Goal: Task Accomplishment & Management: Use online tool/utility

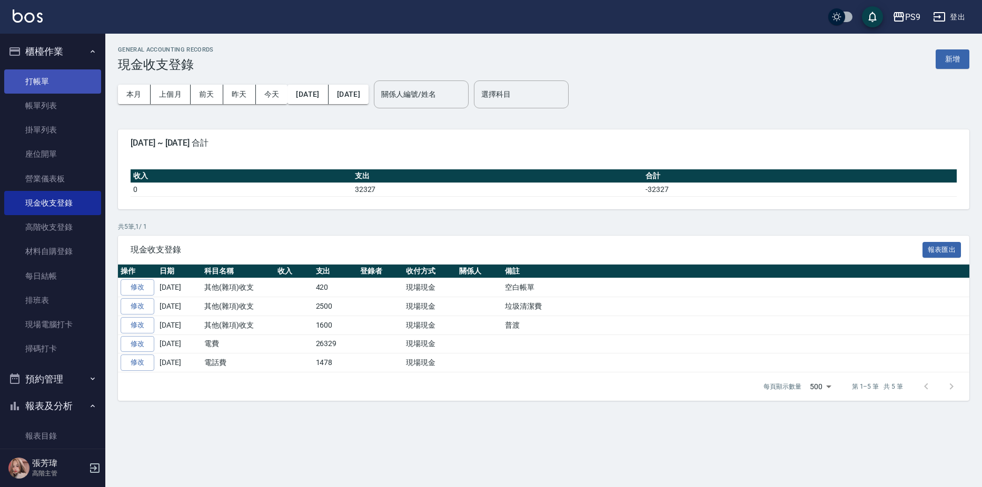
click at [44, 83] on link "打帳單" at bounding box center [52, 81] width 97 height 24
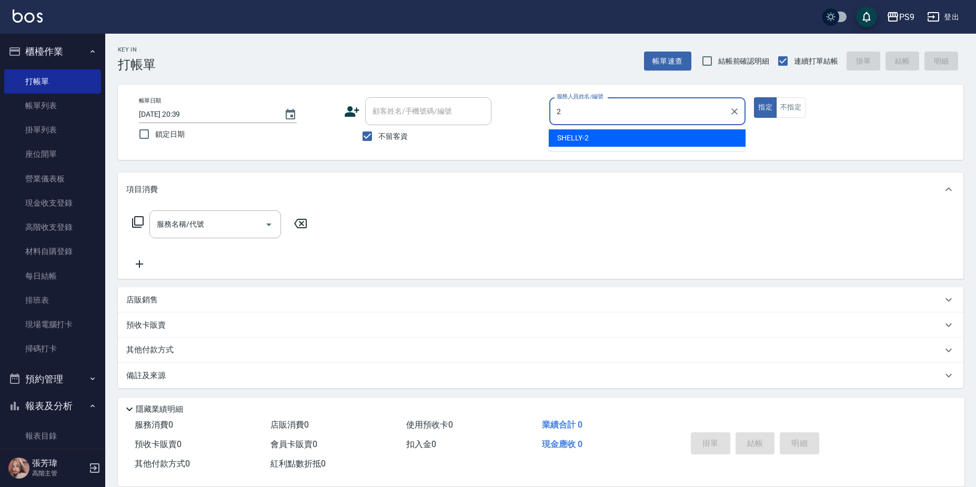
type input "SHELLY-2"
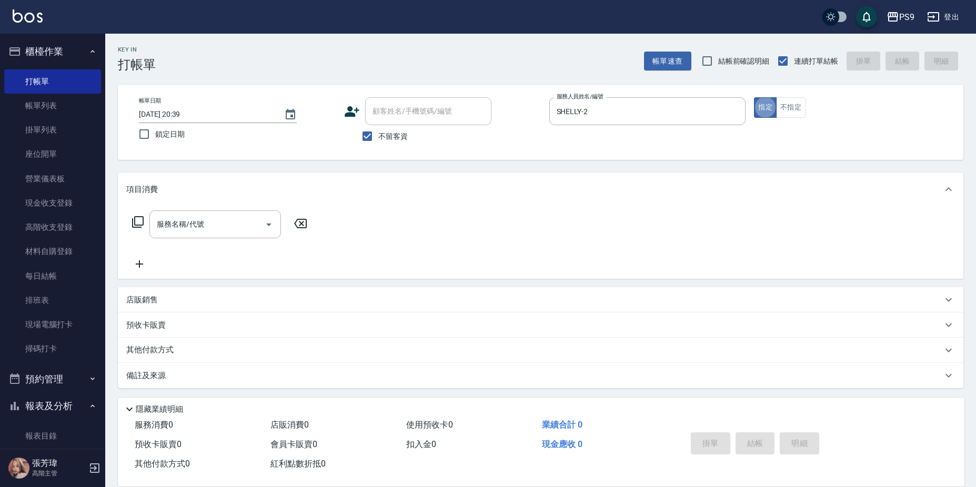
type button "true"
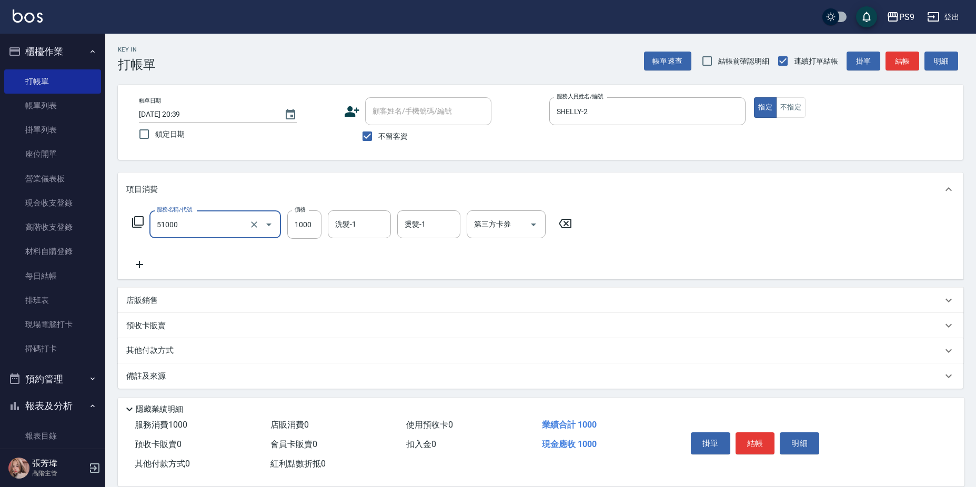
type input "燙髮1000(51000)"
type input "1399"
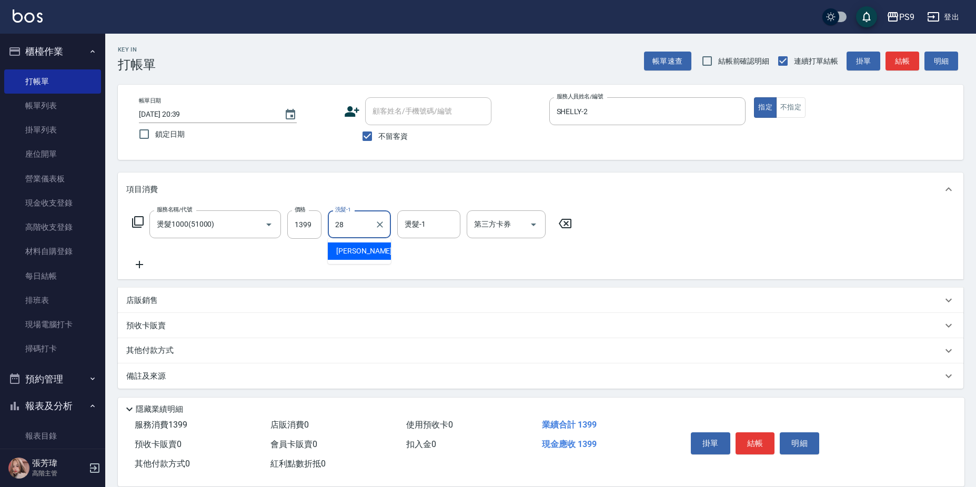
type input "[PERSON_NAME]-28"
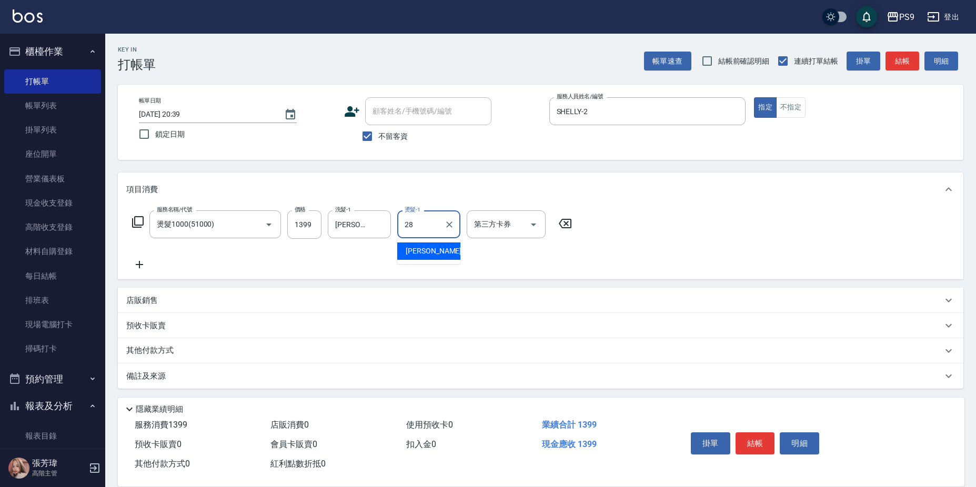
type input "[PERSON_NAME]-28"
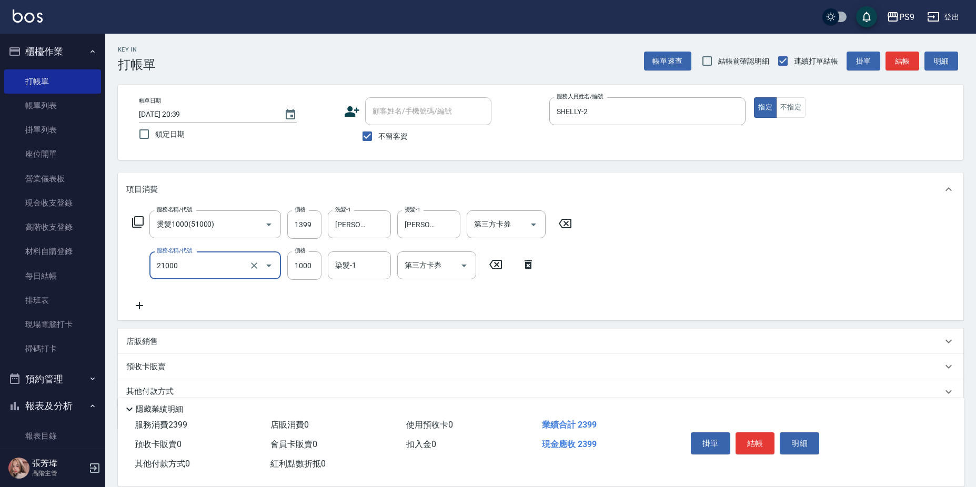
type input "染髮1000(21000)"
type input "1399"
click at [372, 263] on input "染髮-1" at bounding box center [360, 265] width 54 height 18
type input "25"
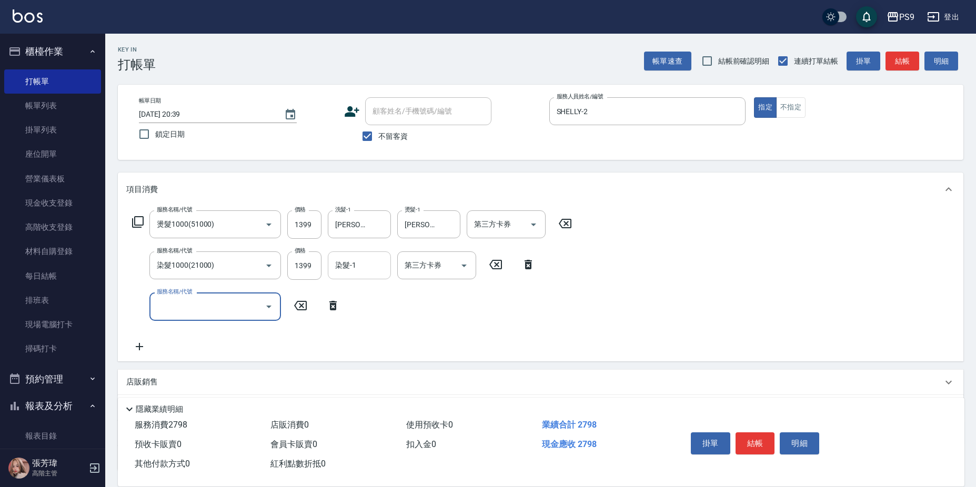
click at [372, 261] on input "染髮-1" at bounding box center [360, 265] width 54 height 18
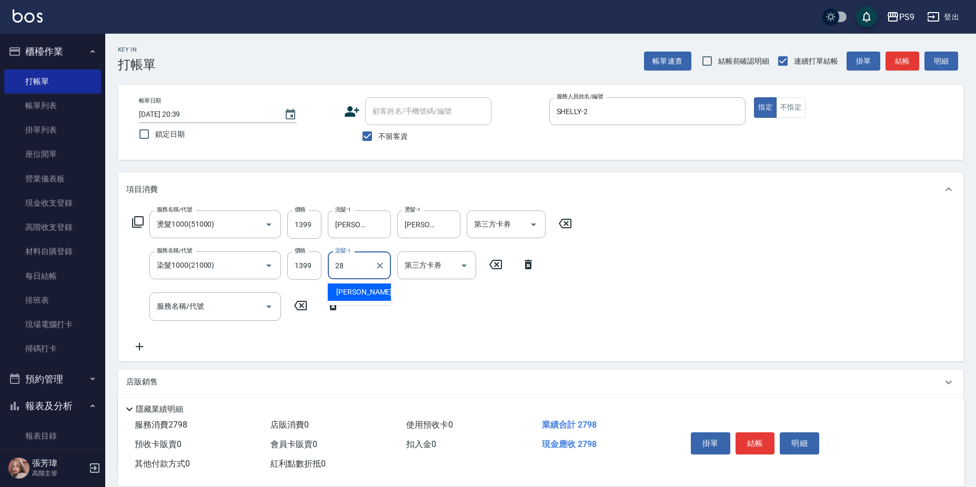
type input "[PERSON_NAME]-28"
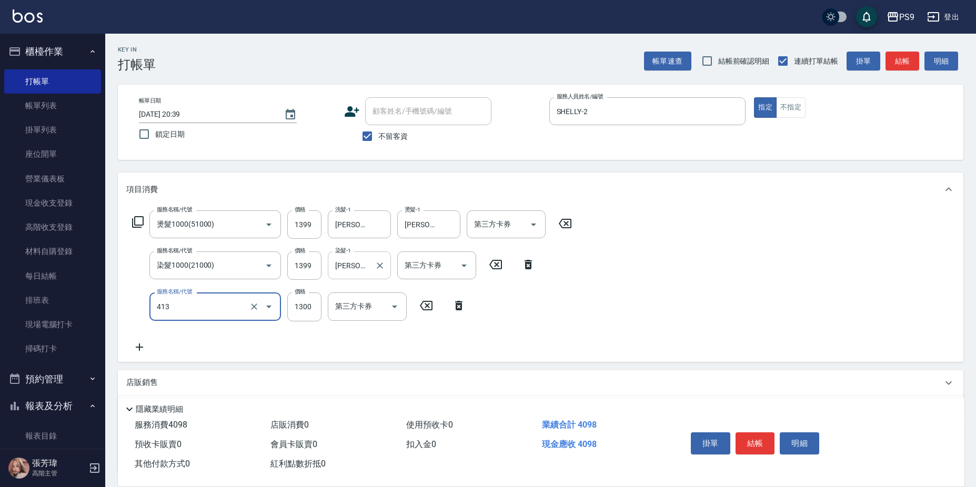
type input "鏡面護髮(413)"
type input "2500"
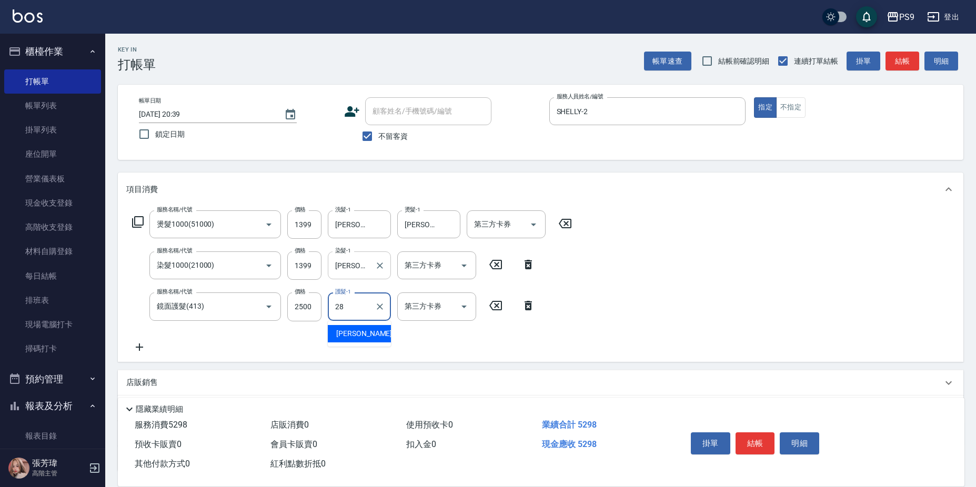
type input "[PERSON_NAME]-28"
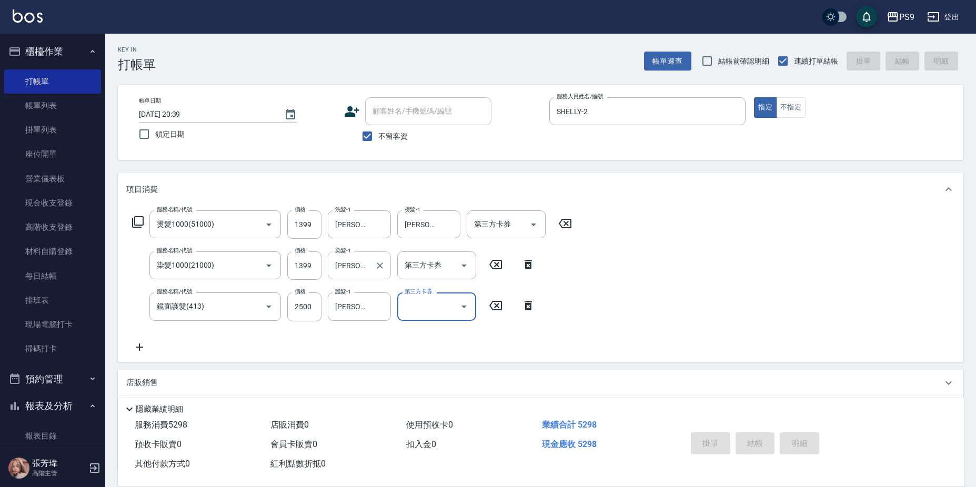
type input "[DATE] 20:40"
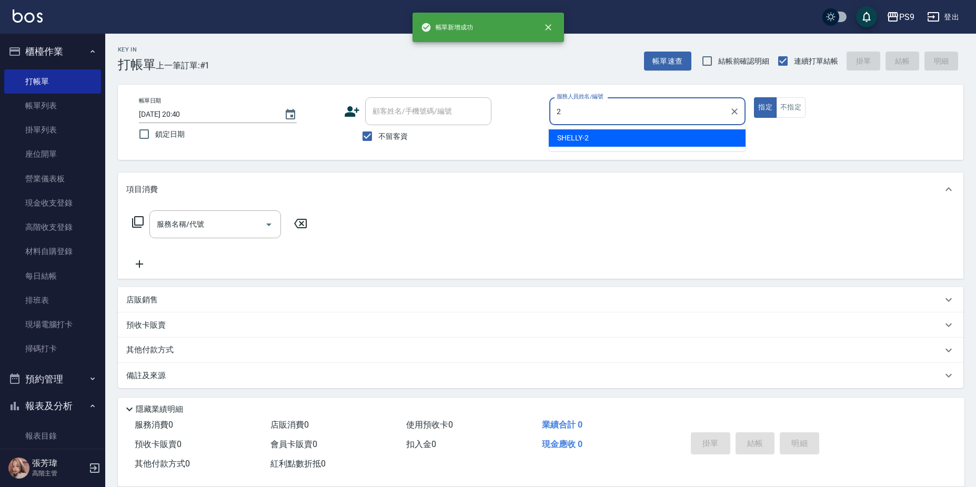
type input "SHELLY-2"
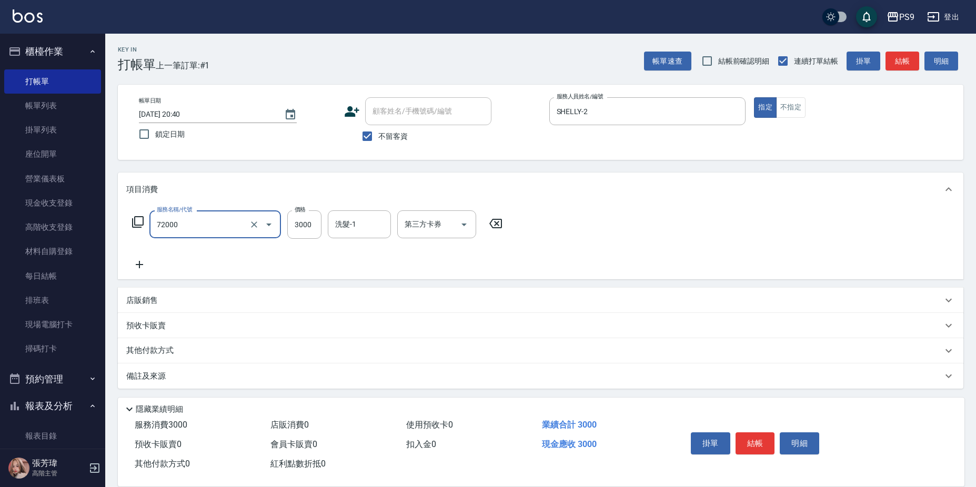
type input "接髮重整(72000)"
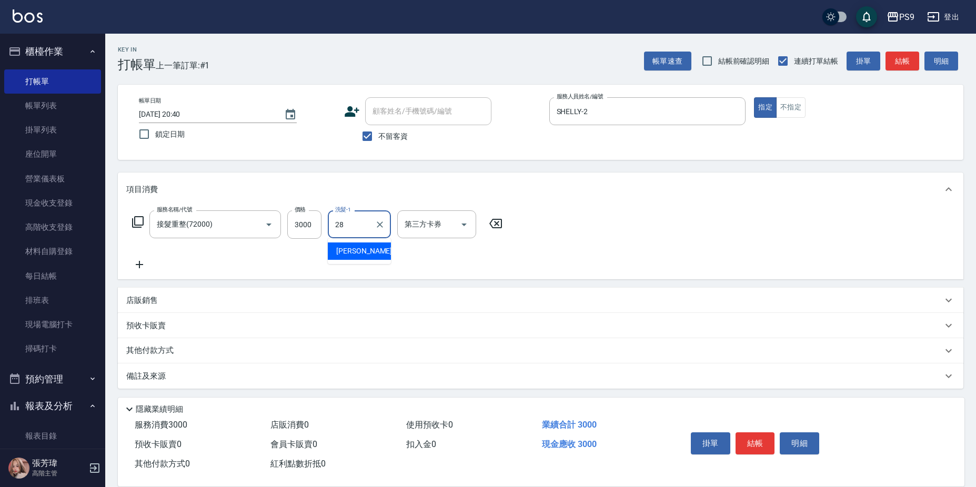
type input "[PERSON_NAME]-28"
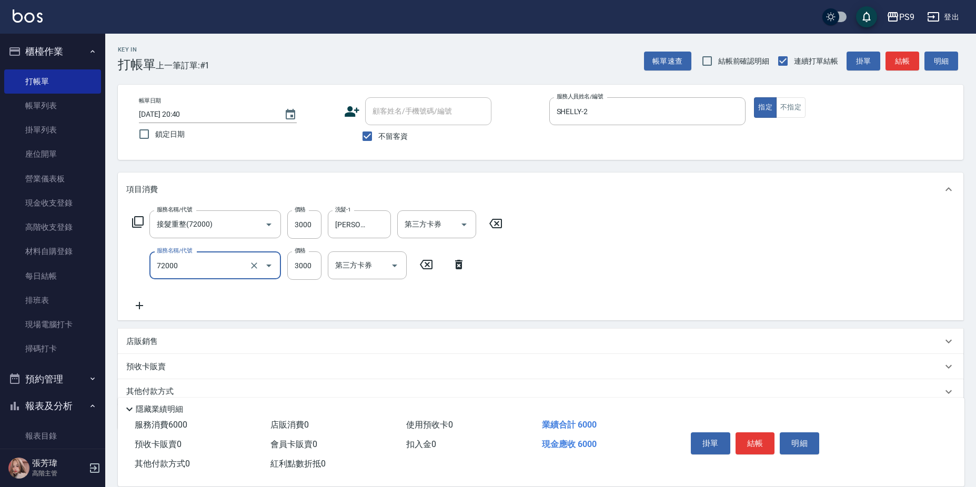
type input "接髮重整(72000)"
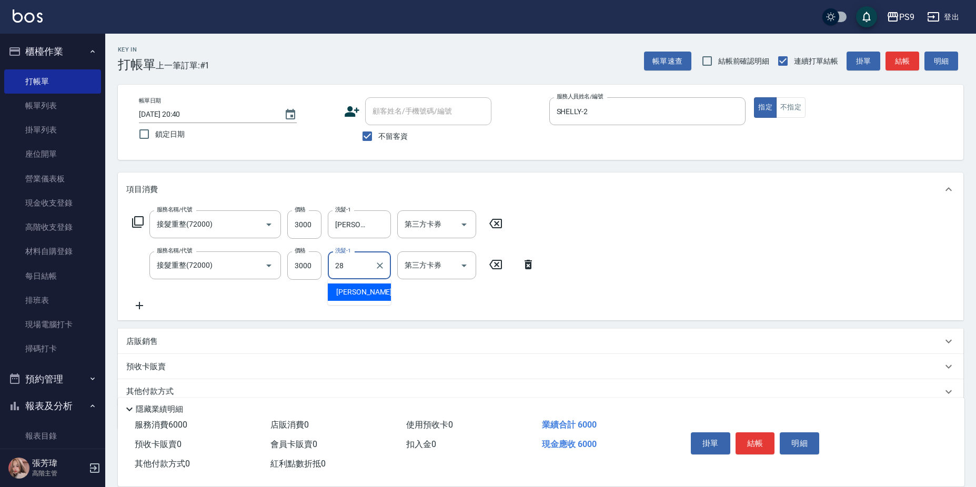
type input "[PERSON_NAME]-28"
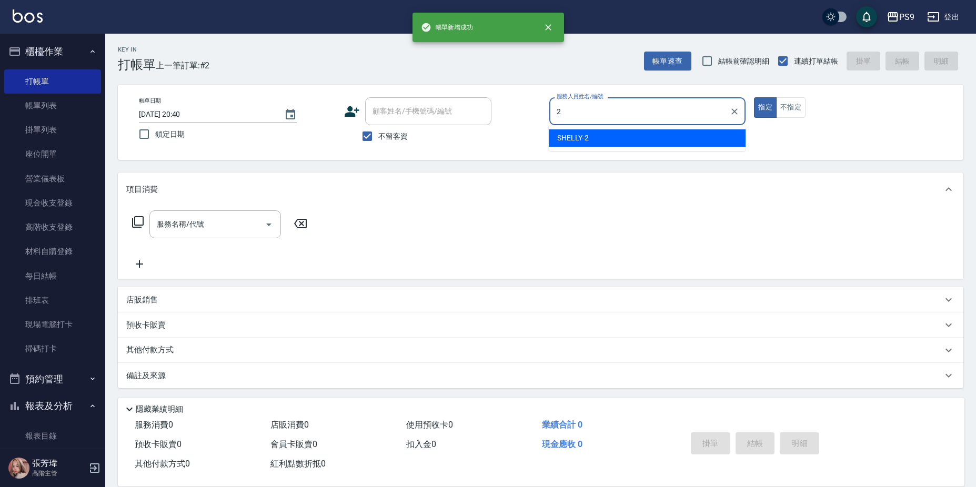
type input "SHELLY-2"
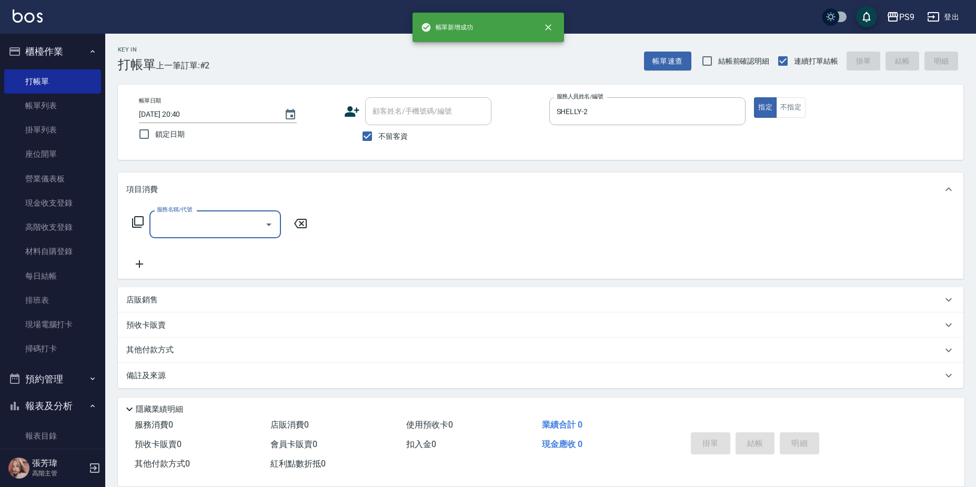
type input "1"
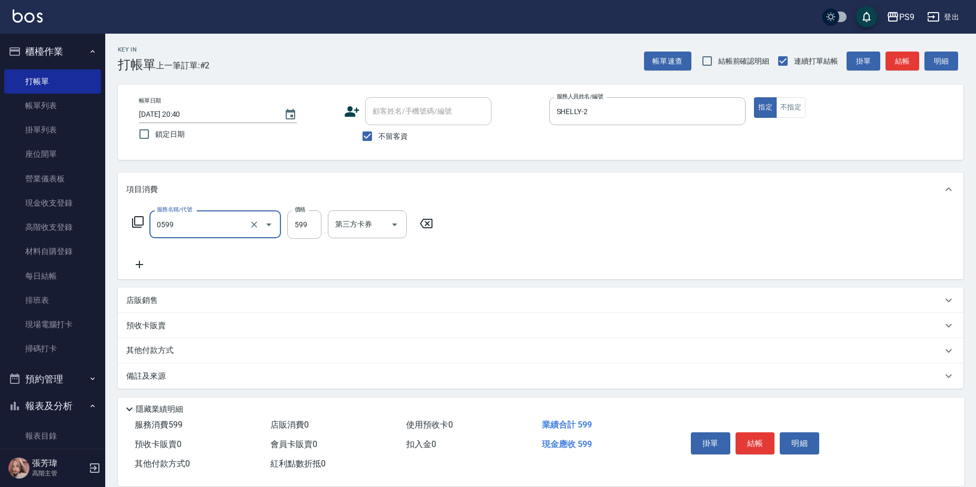
type input "[PERSON_NAME]599(0599)"
type input "600"
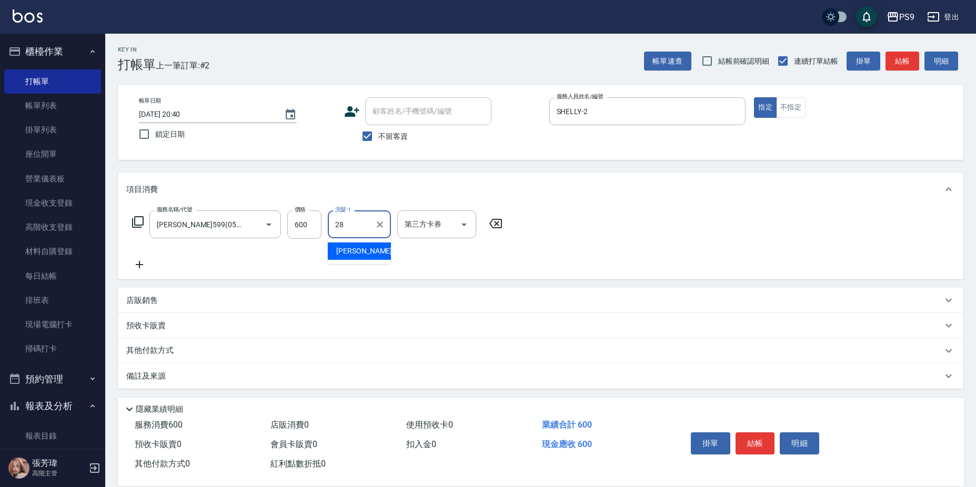
type input "[PERSON_NAME]-28"
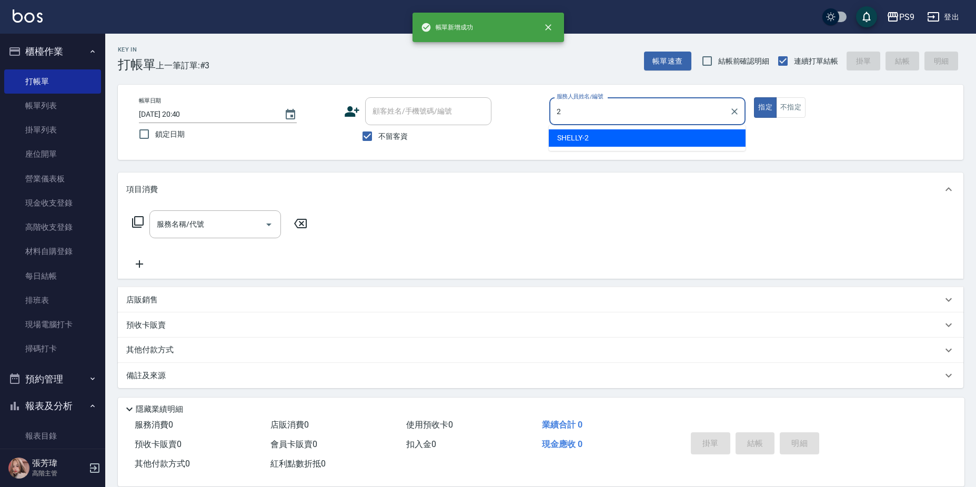
type input "SHELLY-2"
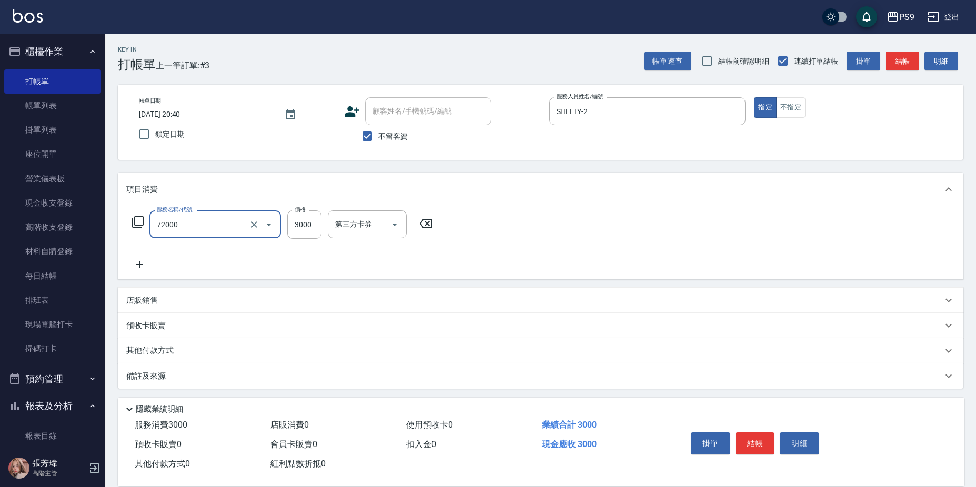
type input "接髮重整(72000)"
type input "4000"
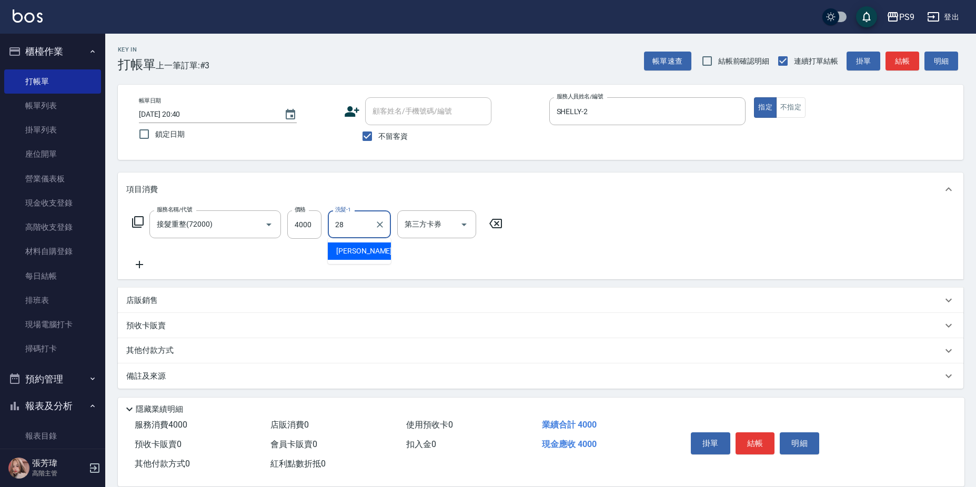
type input "[PERSON_NAME]-28"
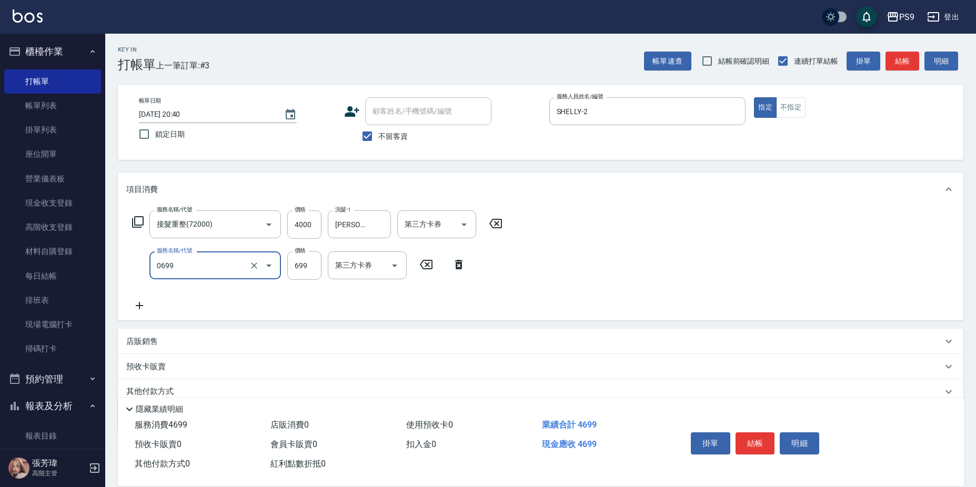
type input "699精油(0699)"
type input "699"
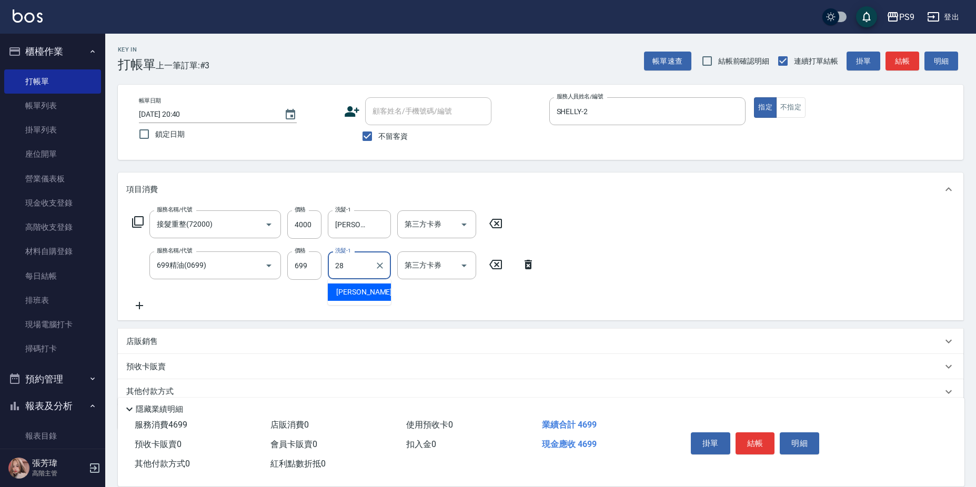
type input "[PERSON_NAME]-28"
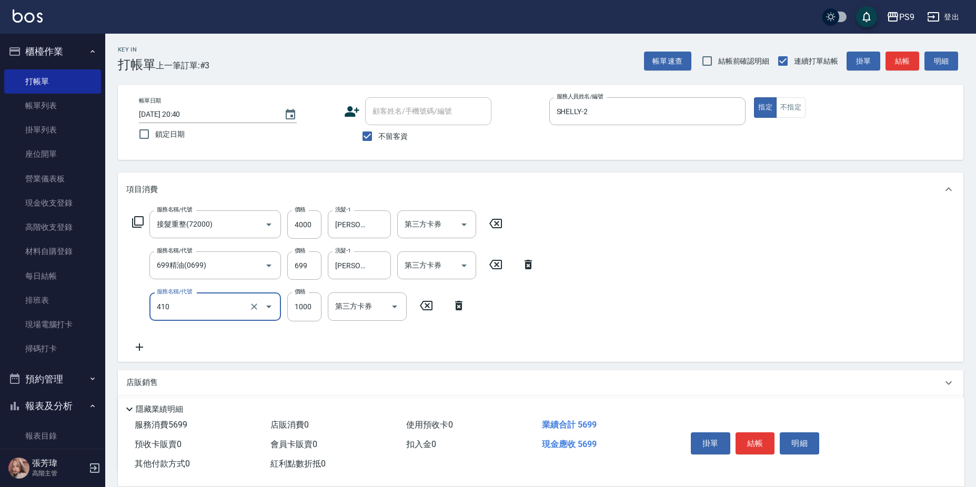
type input "鏡面護髮(燙染)(410)"
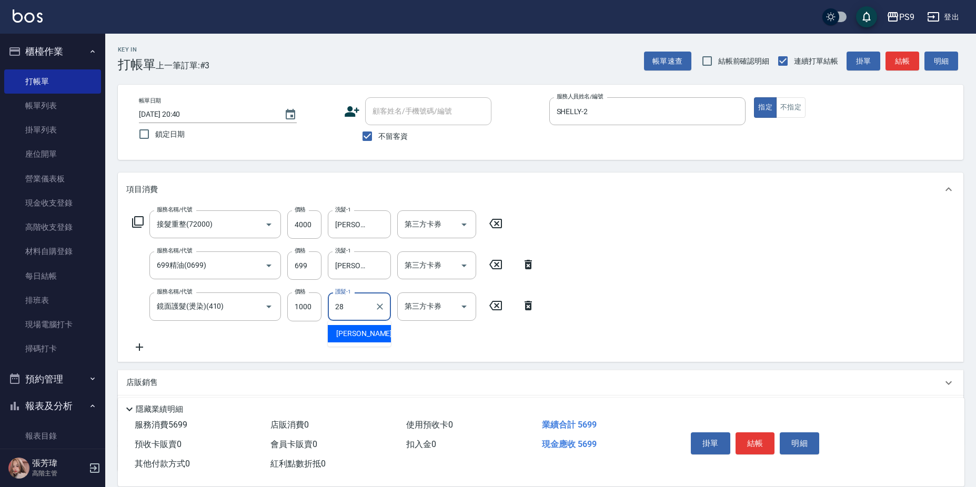
type input "[PERSON_NAME]-28"
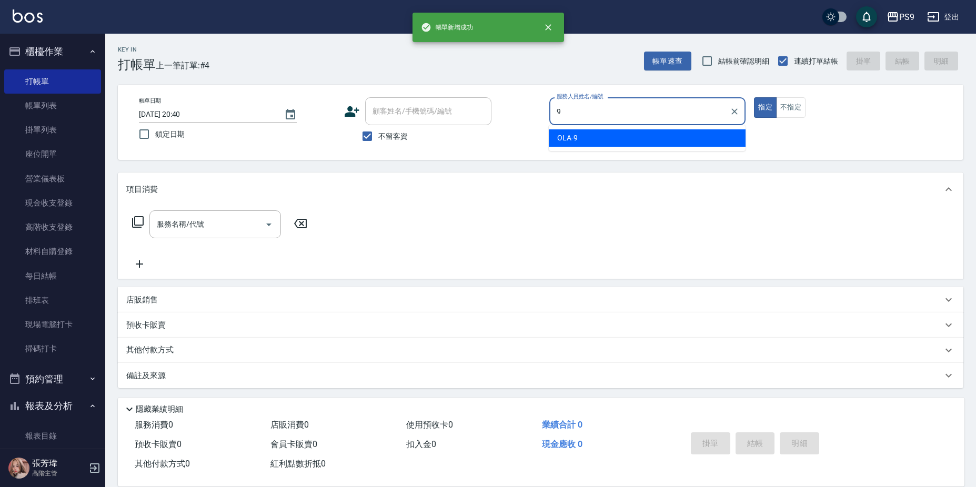
type input "OLA-9"
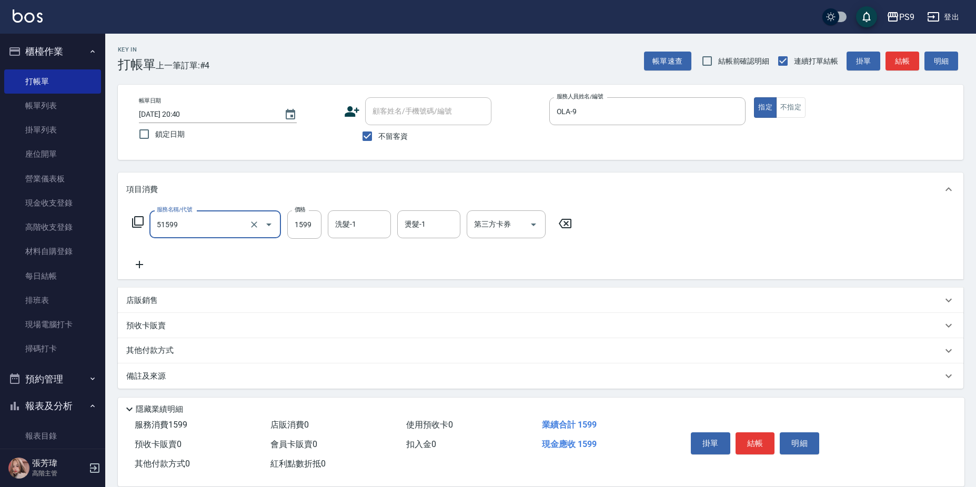
type input "燙1599(51599)"
type input "2199"
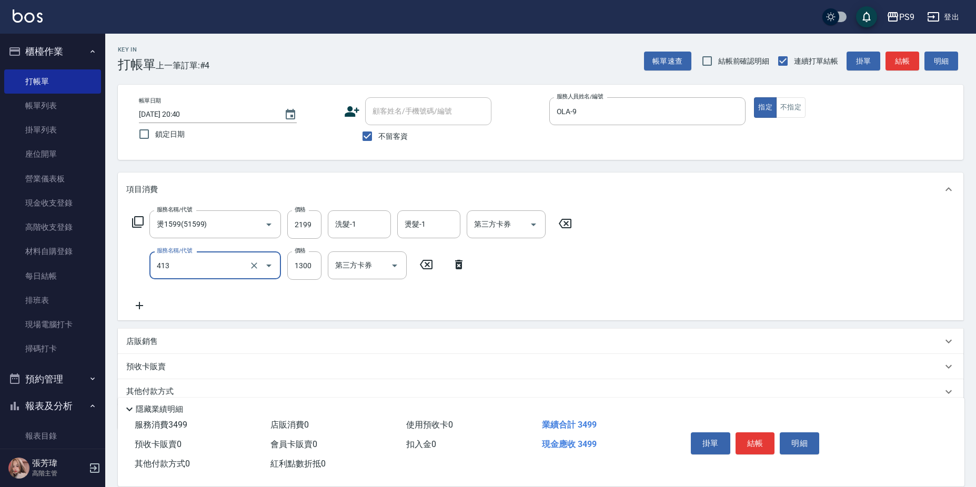
type input "鏡面護髮(413)"
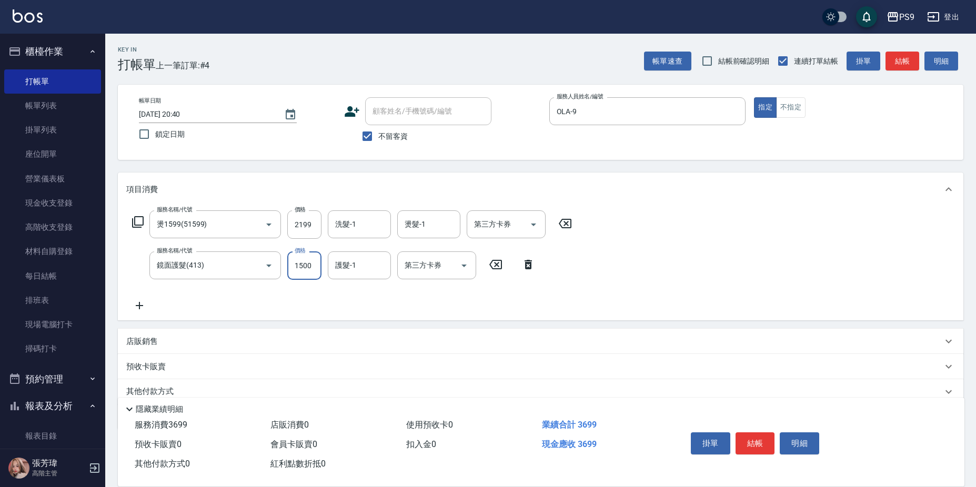
type input "1500"
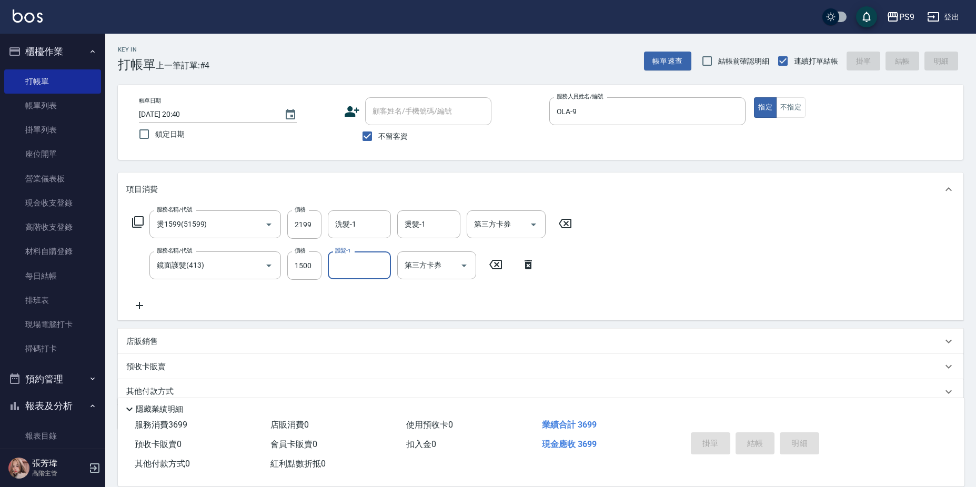
type input "[DATE] 20:41"
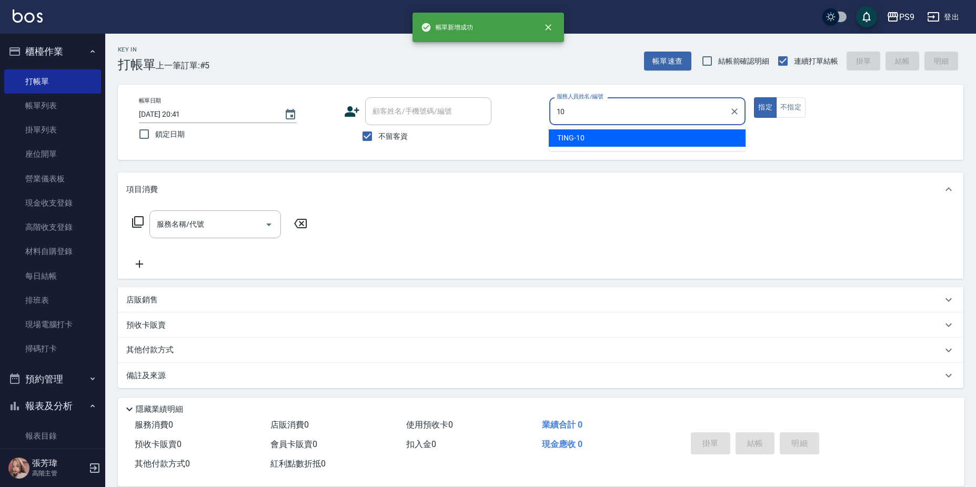
type input "TING-10"
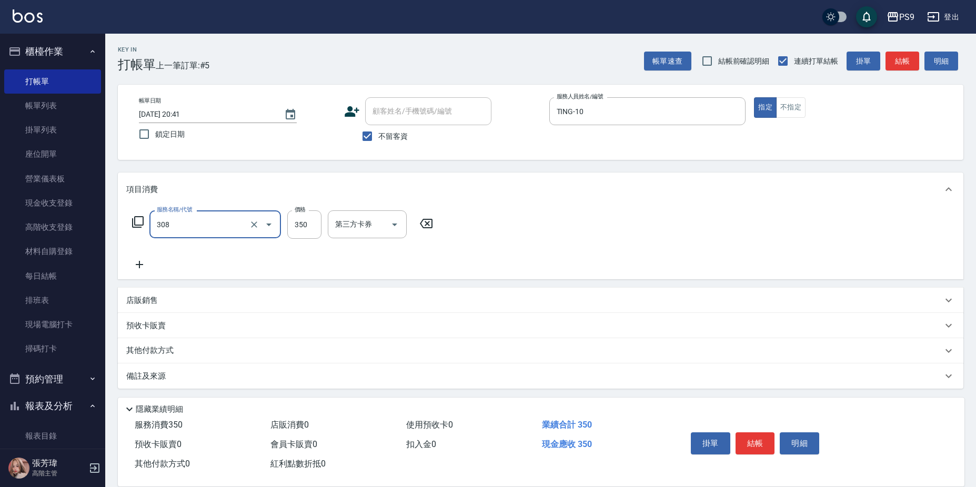
type input "剪-350(308)"
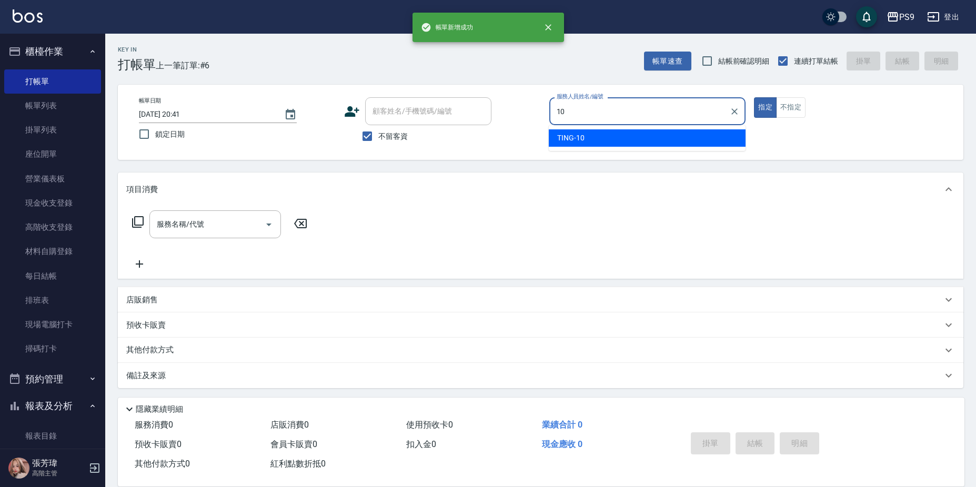
type input "TING-10"
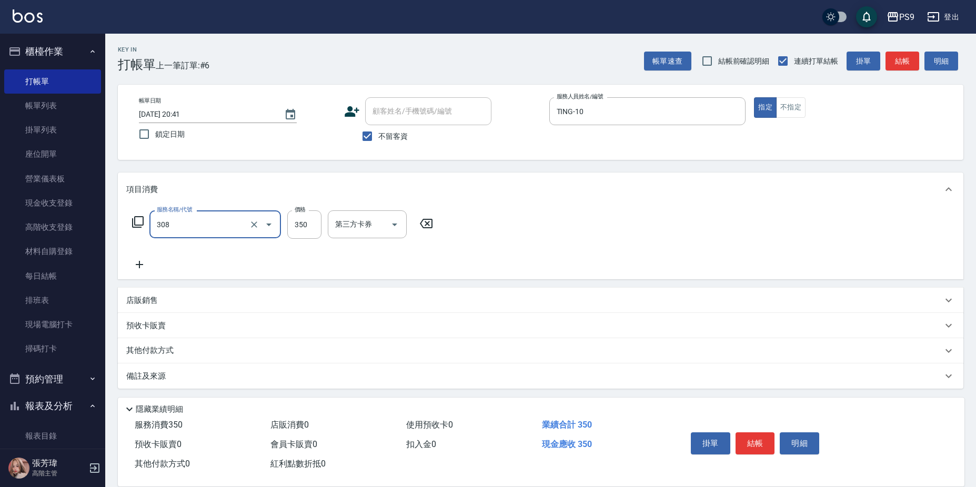
type input "剪-350(308)"
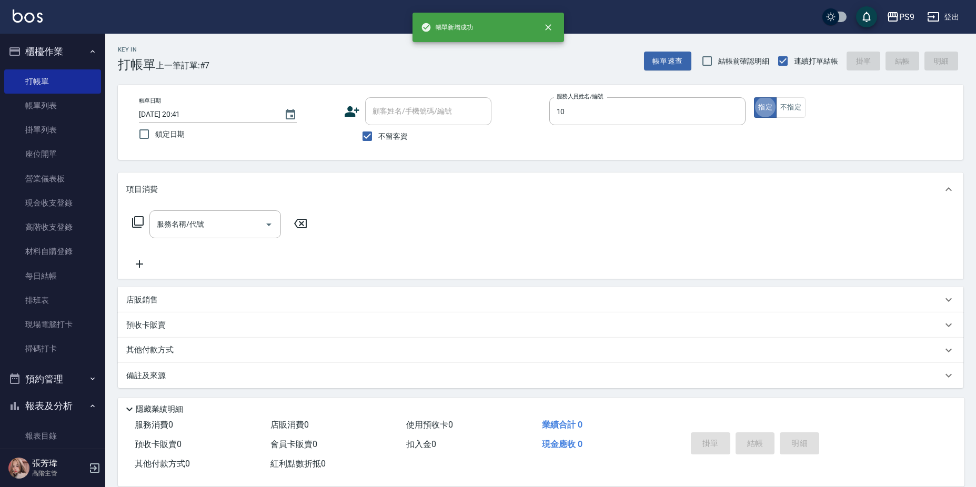
type input "TING-10"
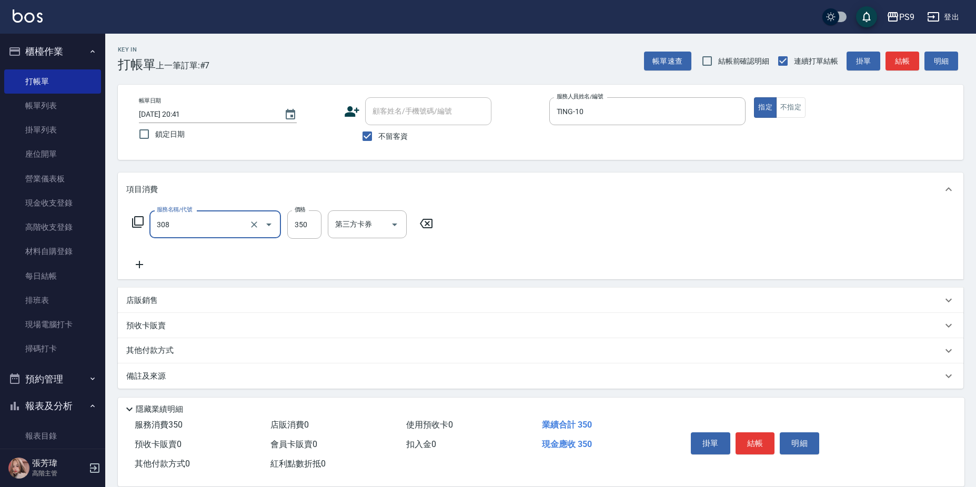
type input "剪-350(308)"
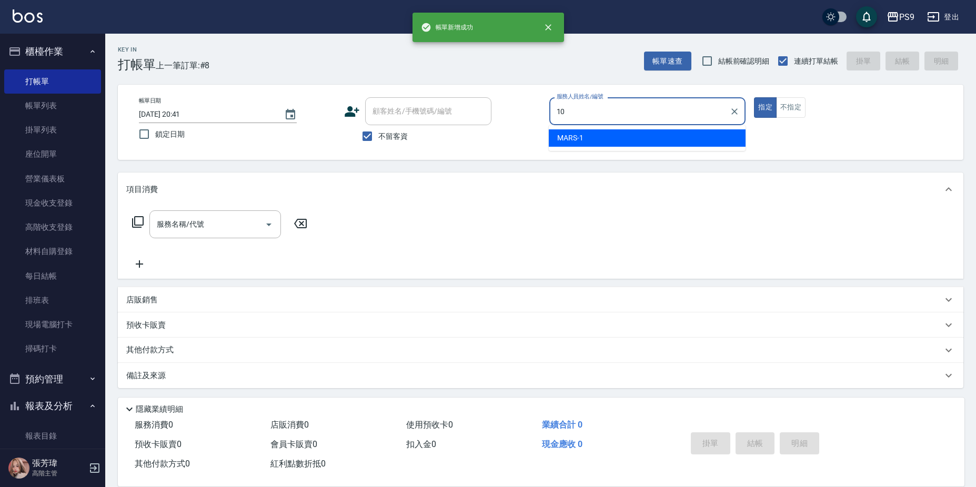
type input "TING-10"
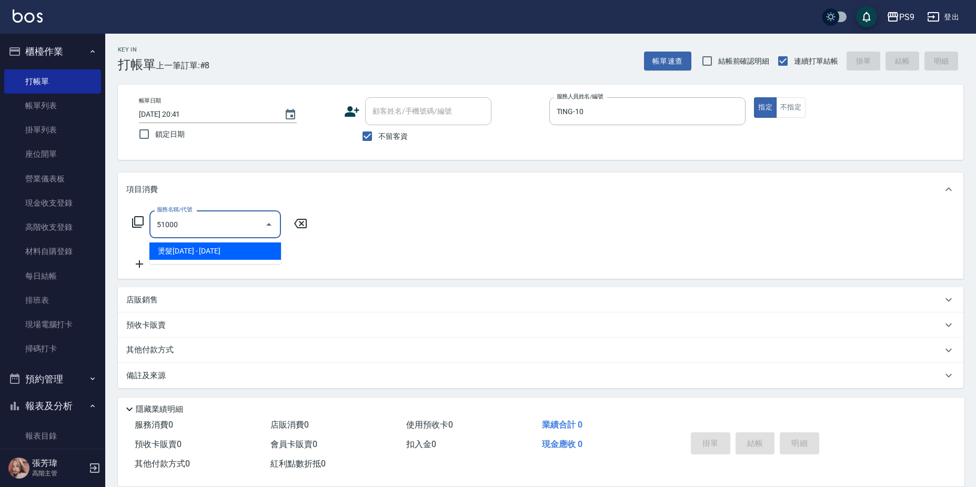
type input "燙髮1000(51000)"
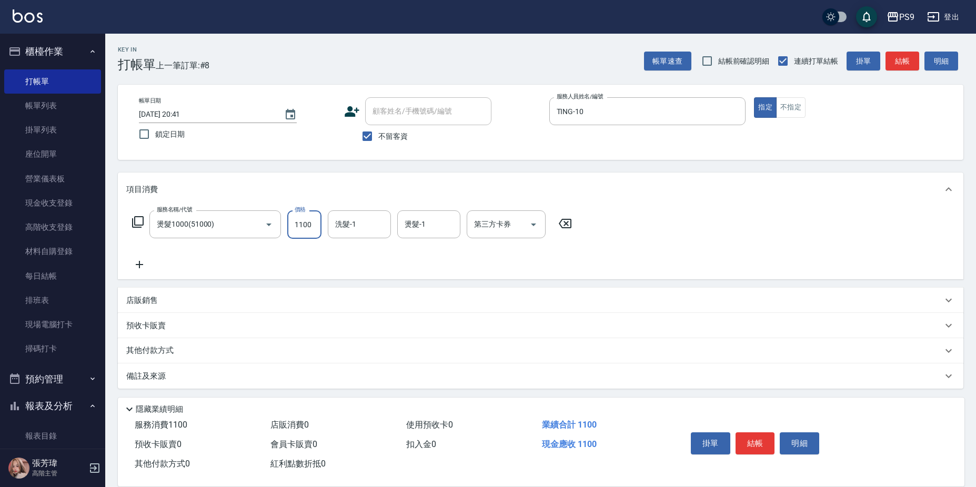
type input "1100"
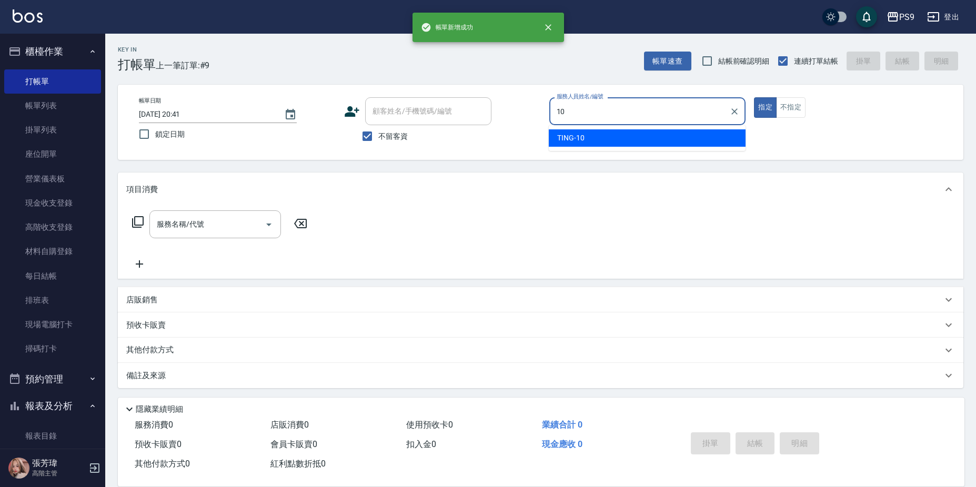
type input "TING-10"
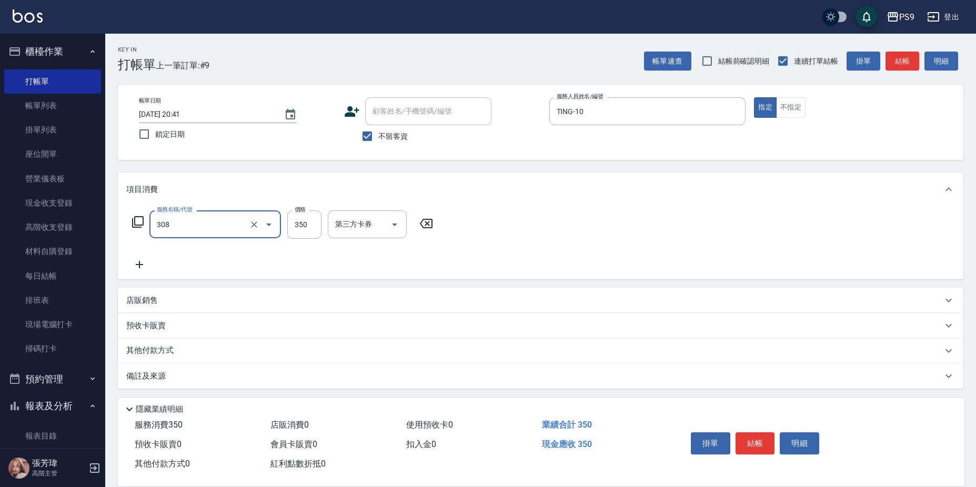
type input "剪-350(308)"
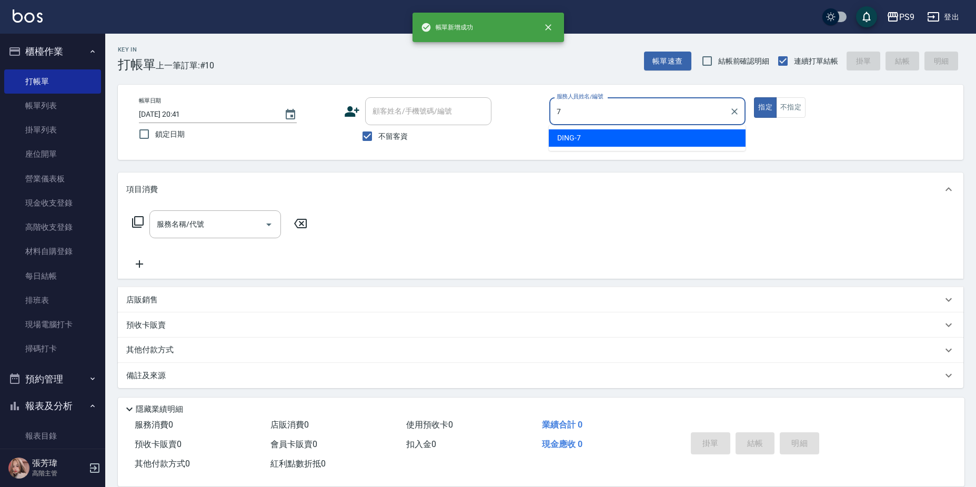
type input "DING-7"
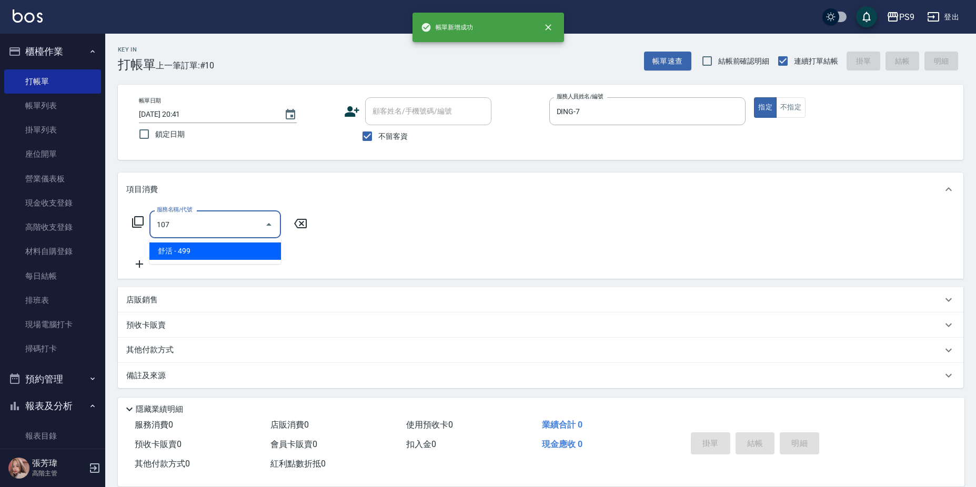
type input "舒活(107)"
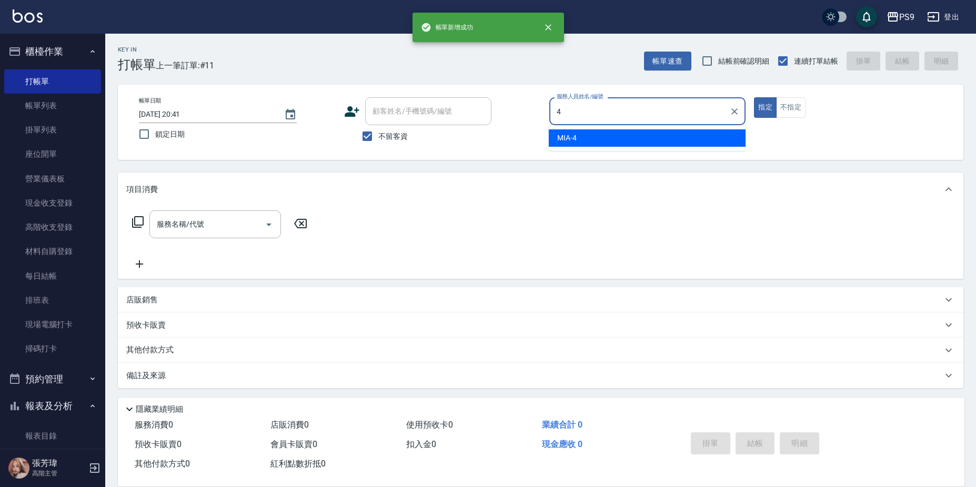
type input "MIA-4"
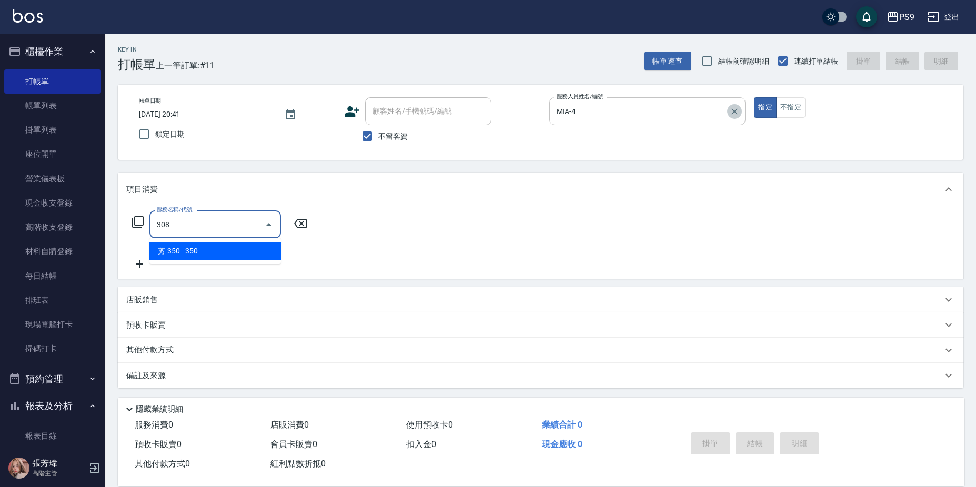
drag, startPoint x: 734, startPoint y: 113, endPoint x: 726, endPoint y: 109, distance: 8.7
click at [734, 113] on icon "Clear" at bounding box center [734, 111] width 11 height 11
type input "308"
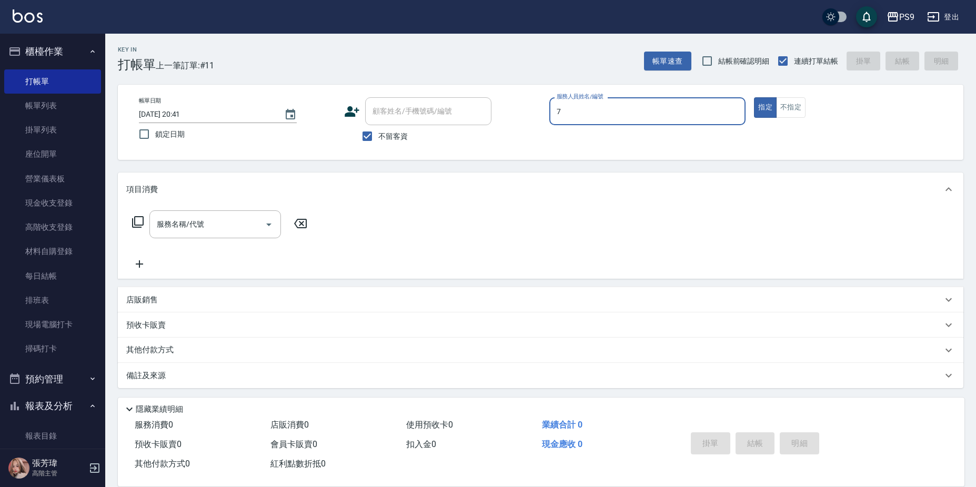
type input "DING-7"
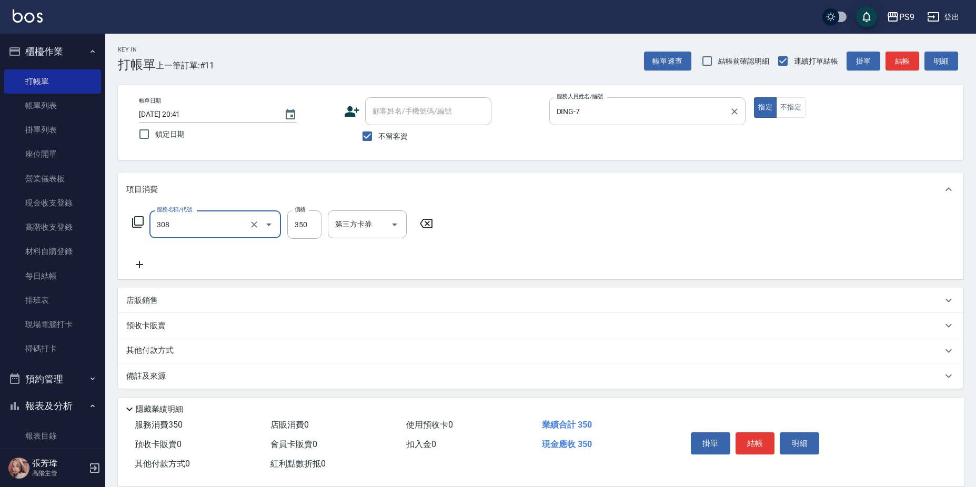
type input "剪-350(308)"
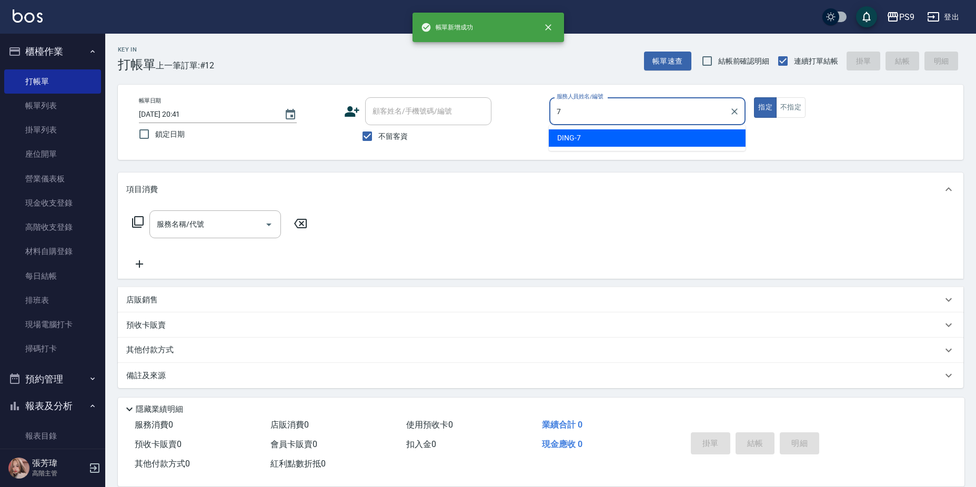
type input "DING-7"
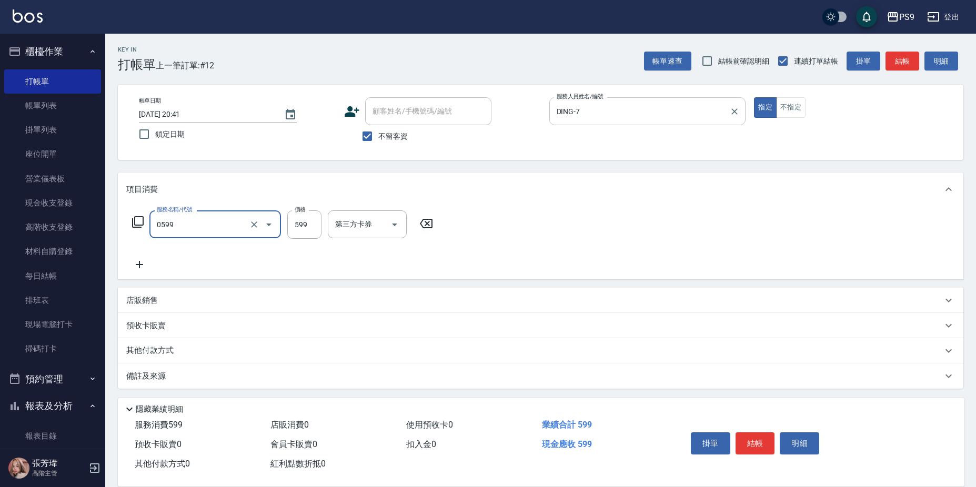
type input "[PERSON_NAME]599(0599)"
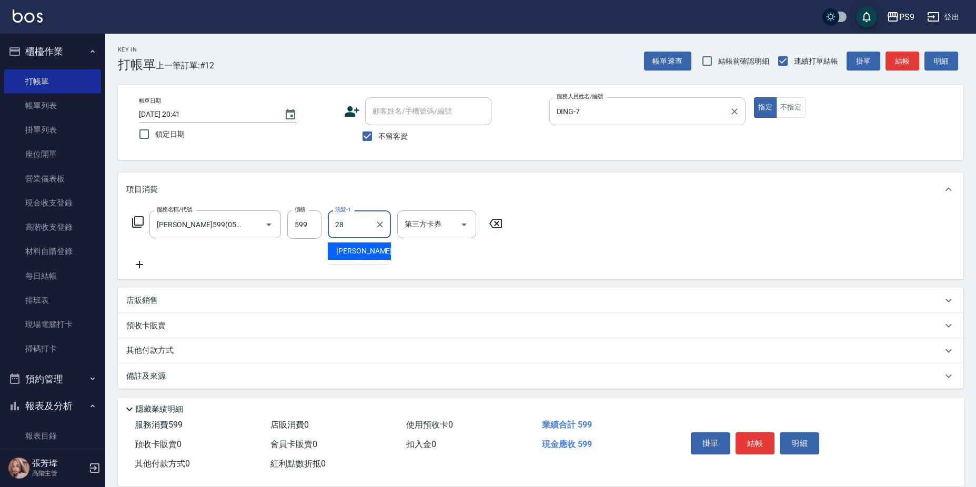
type input "[PERSON_NAME]-28"
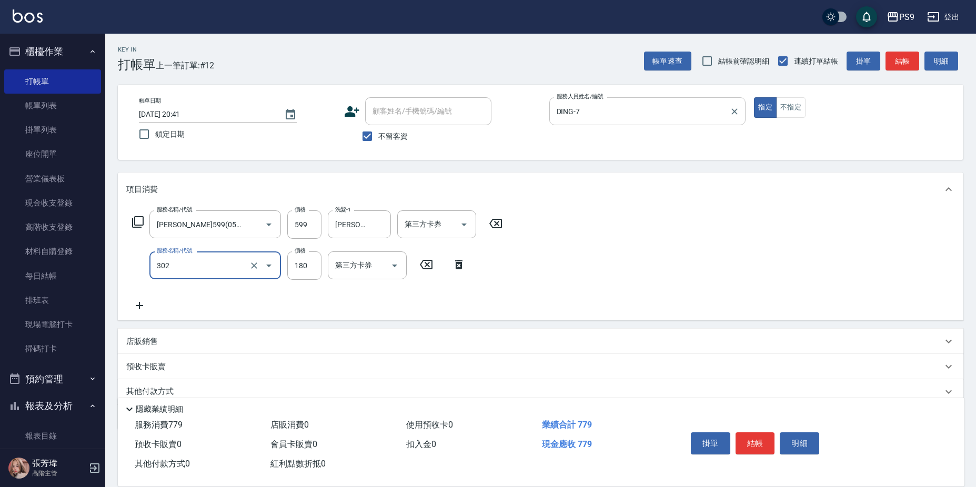
type input "C-180(302)"
type input "50"
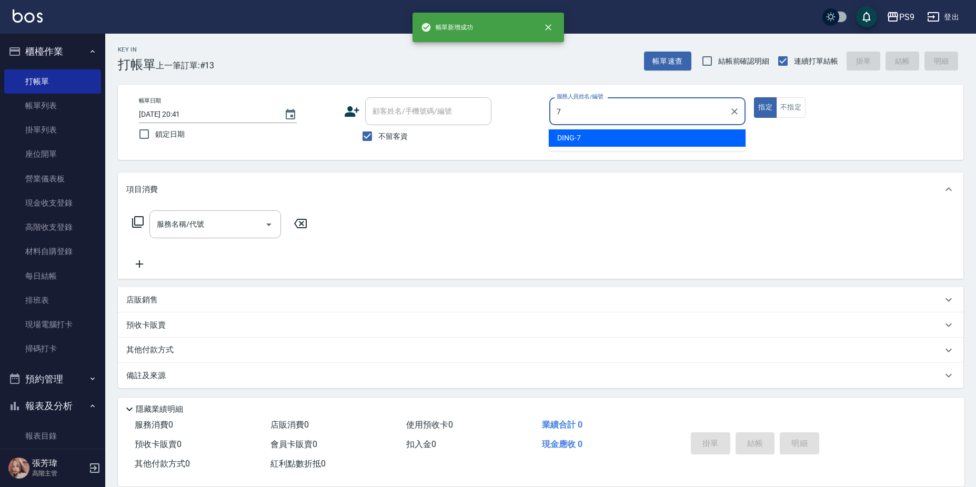
type input "DING-7"
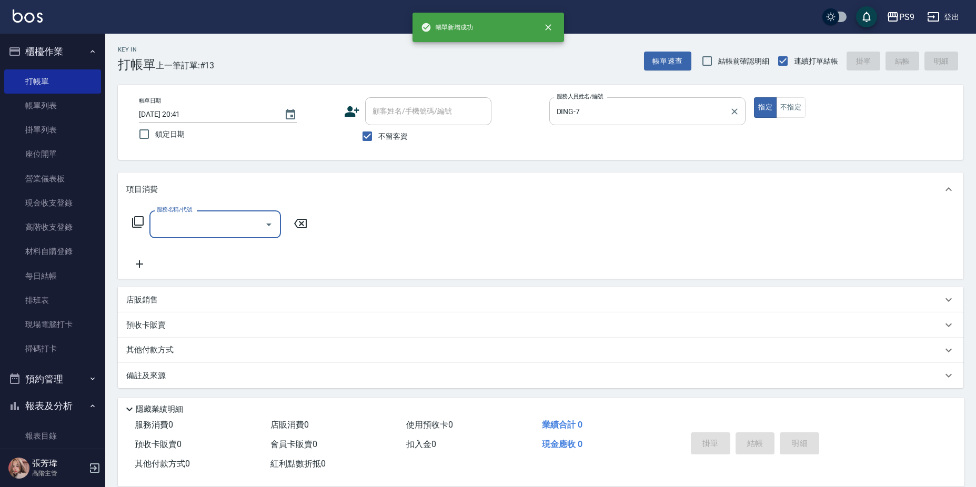
type input "1"
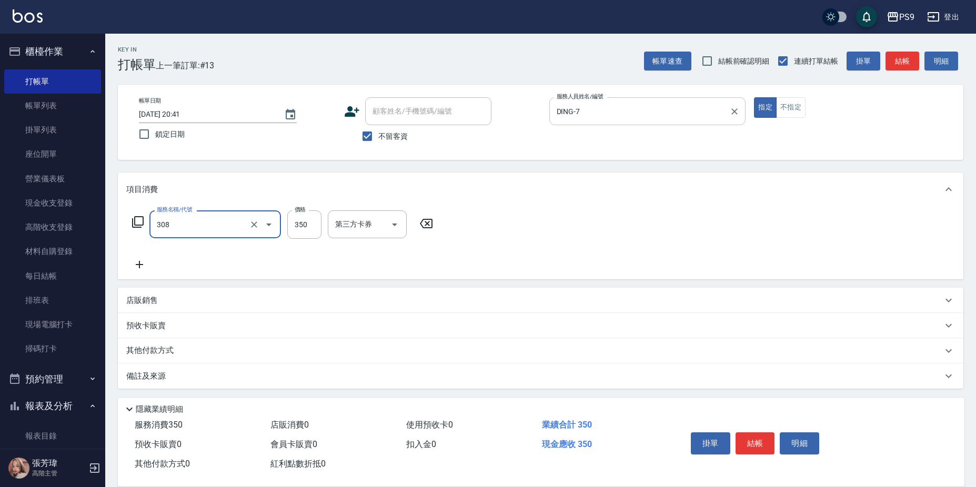
type input "剪-350(308)"
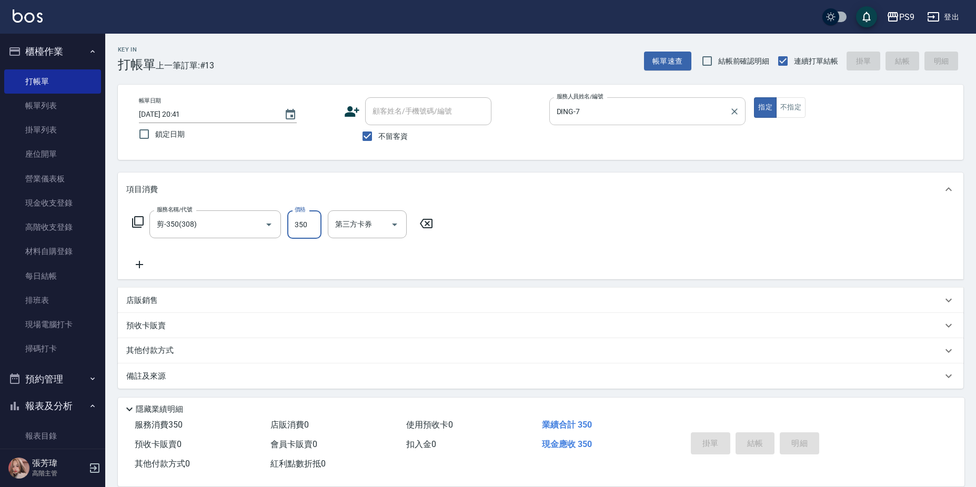
type input "[DATE] 20:42"
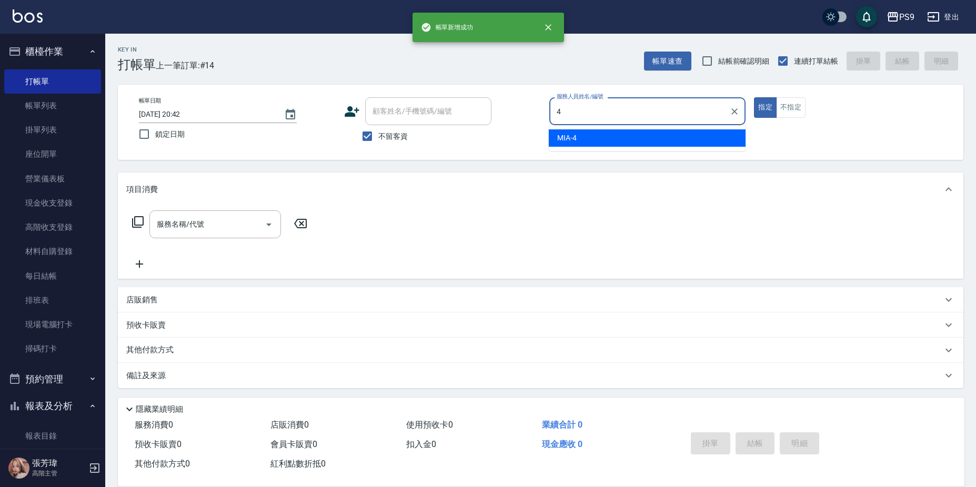
type input "MIA-4"
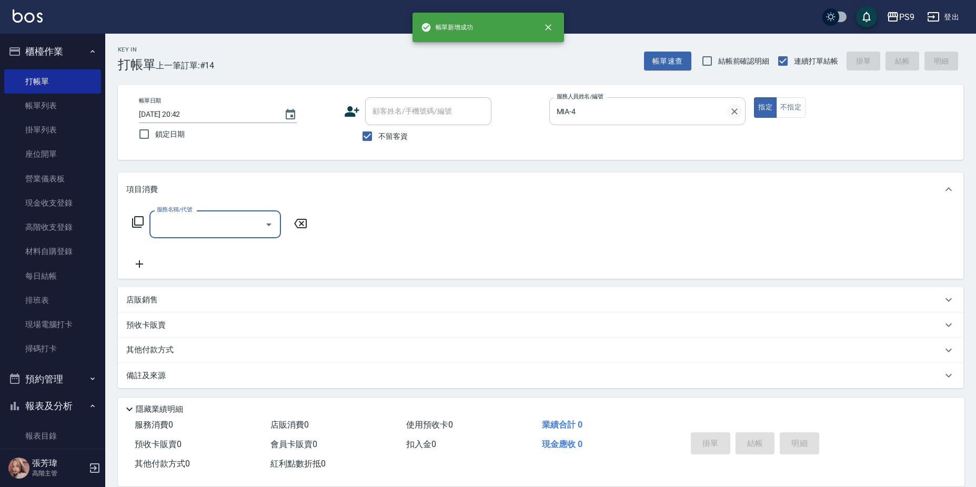
click at [732, 109] on icon "Clear" at bounding box center [734, 111] width 11 height 11
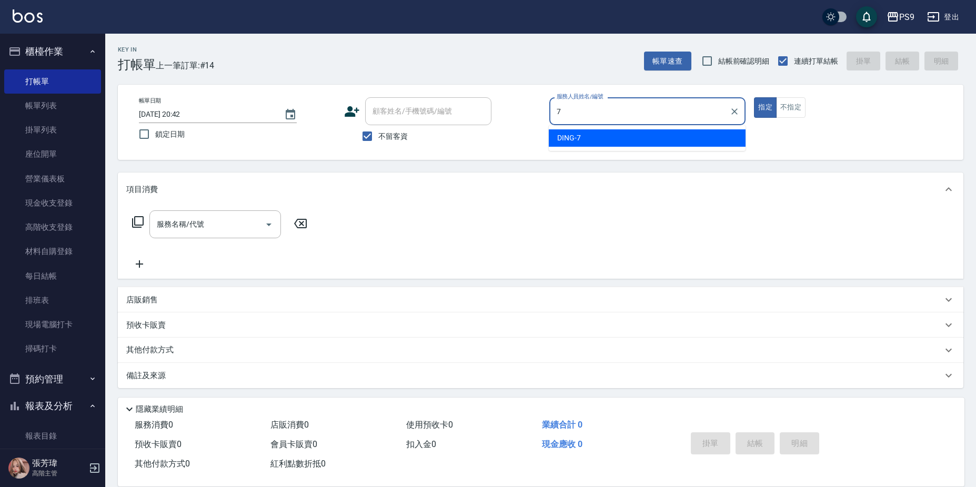
type input "DING-7"
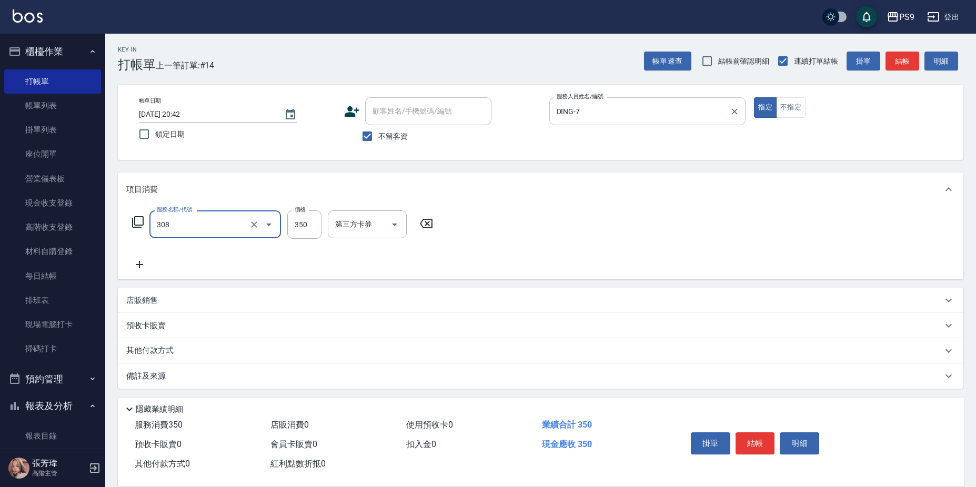
type input "剪-350(308)"
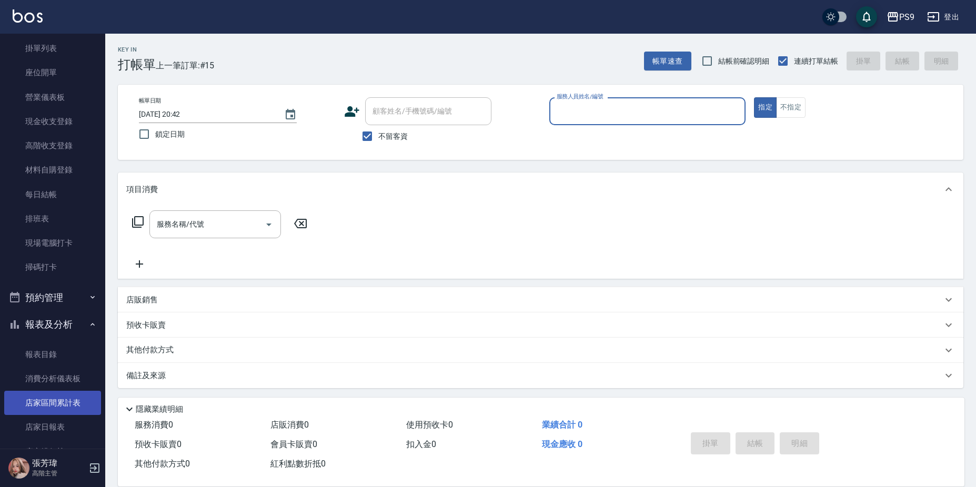
scroll to position [158, 0]
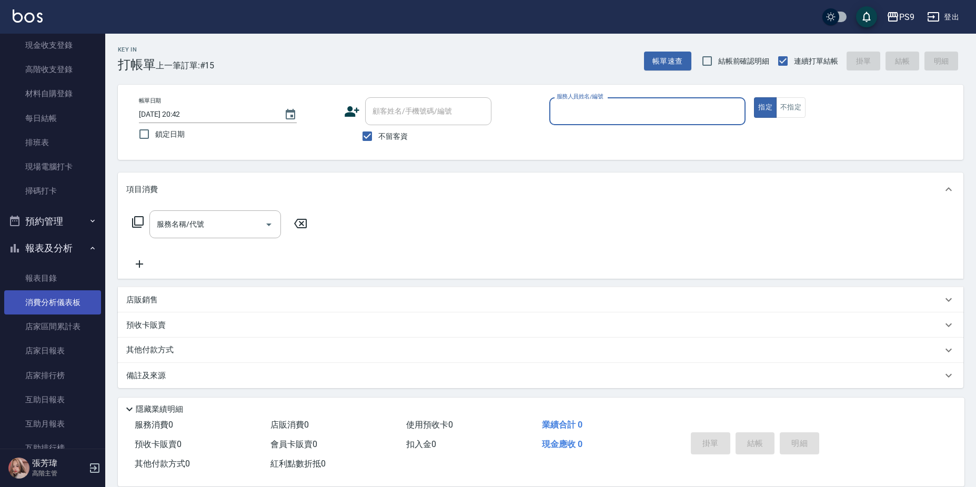
click at [74, 308] on link "消費分析儀表板" at bounding box center [52, 303] width 97 height 24
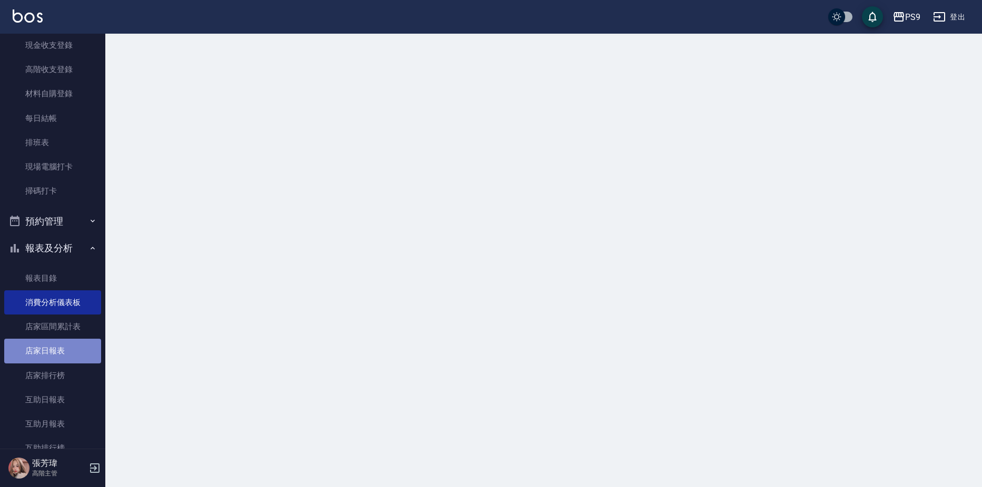
click at [62, 359] on link "店家日報表" at bounding box center [52, 351] width 97 height 24
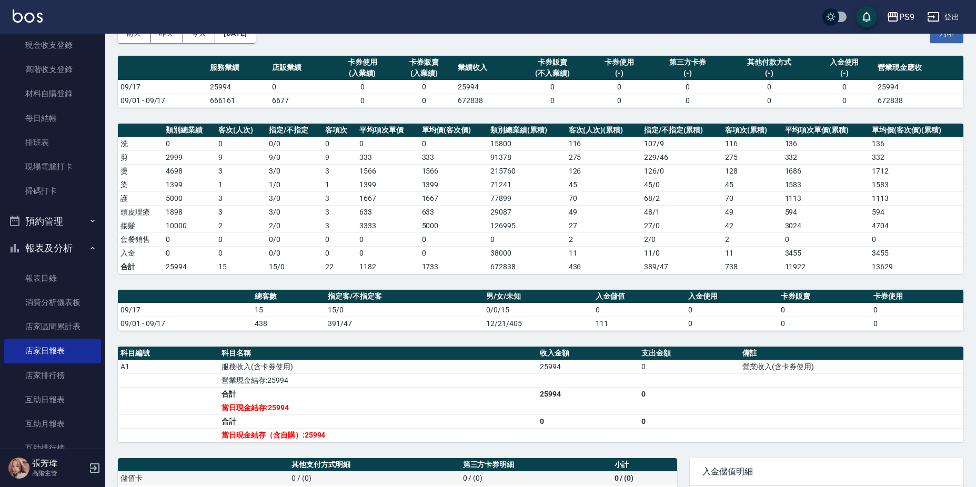
scroll to position [158, 0]
